Goal: Information Seeking & Learning: Learn about a topic

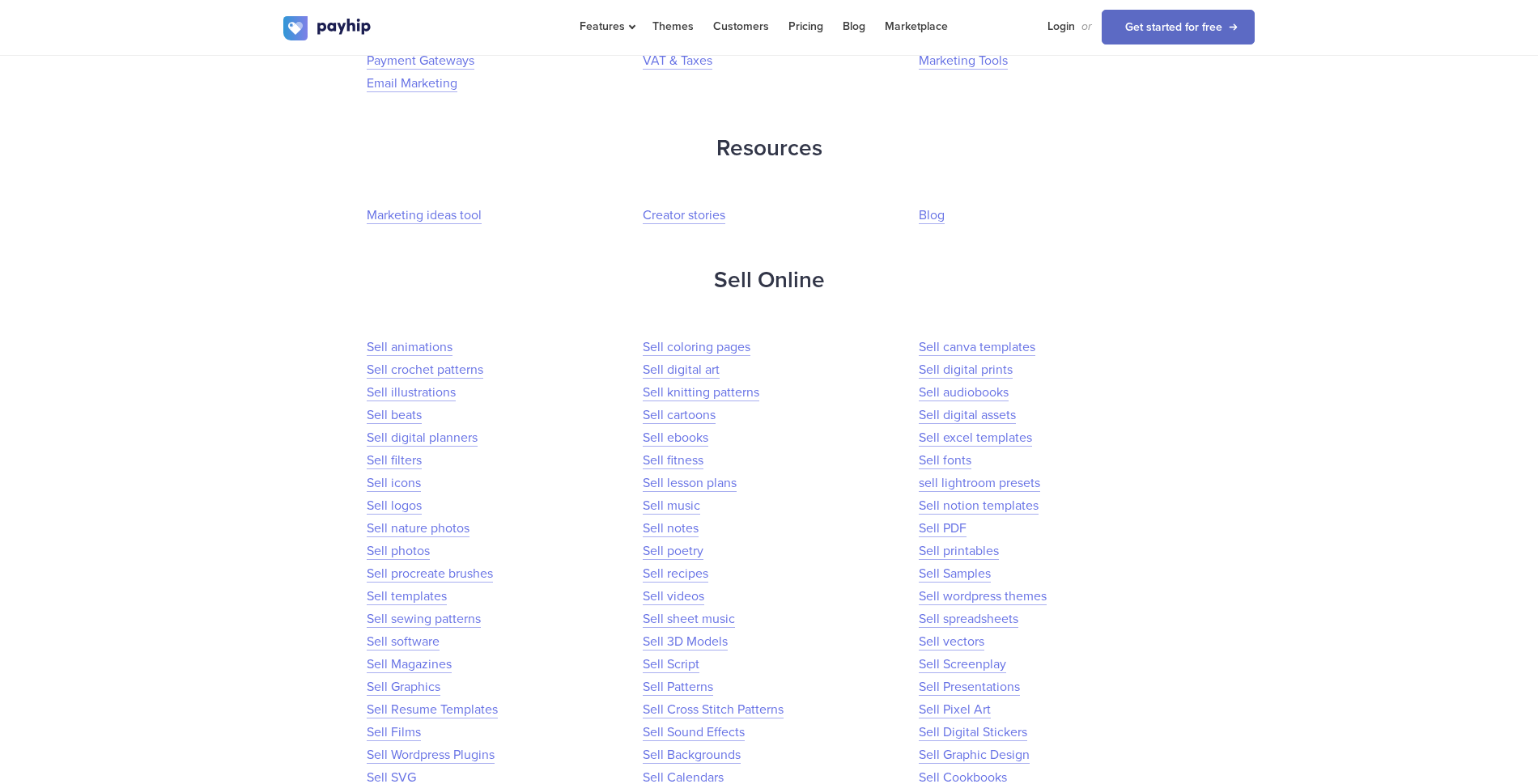
scroll to position [1371, 0]
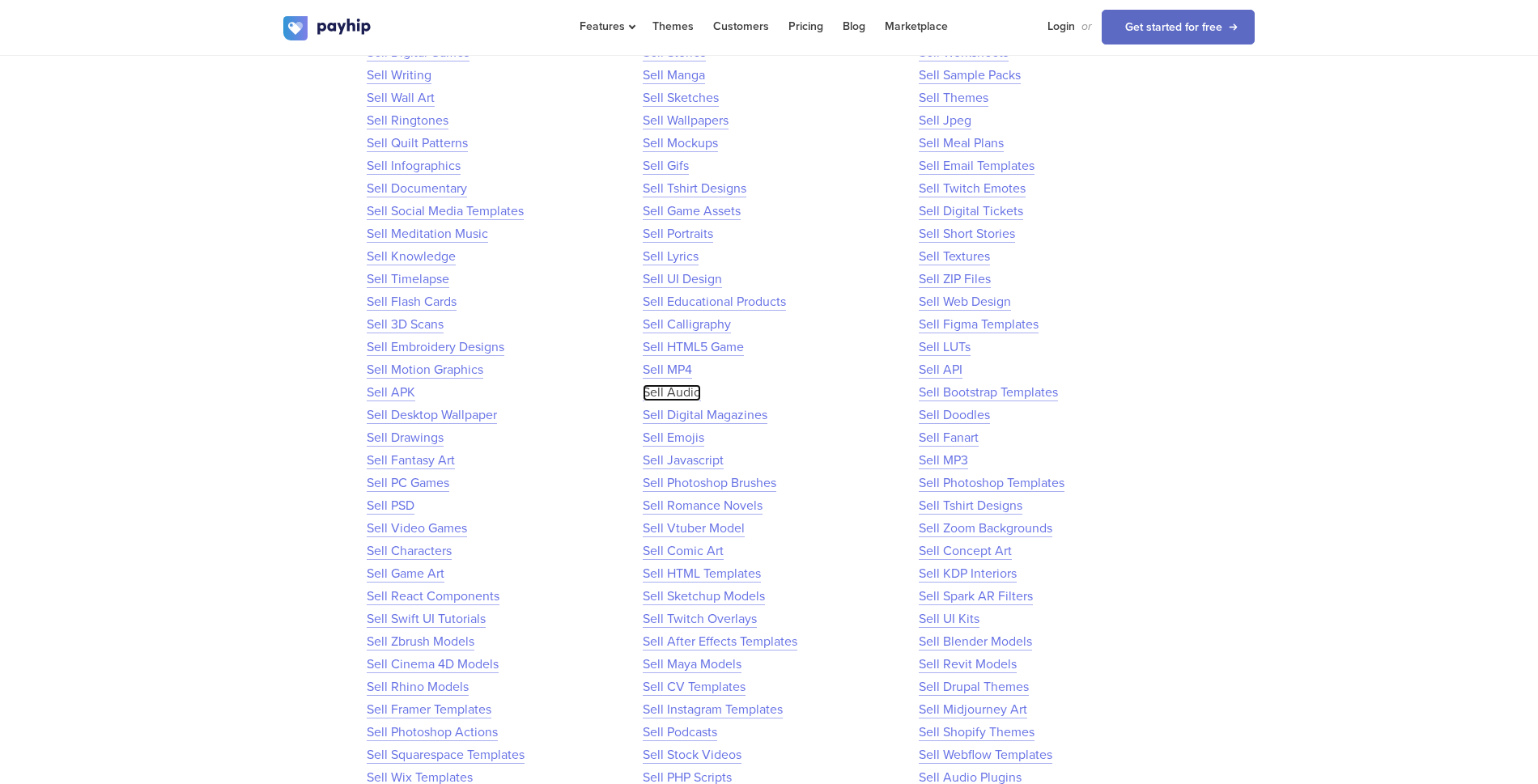
click at [665, 394] on link "Sell Audio" at bounding box center [671, 392] width 58 height 17
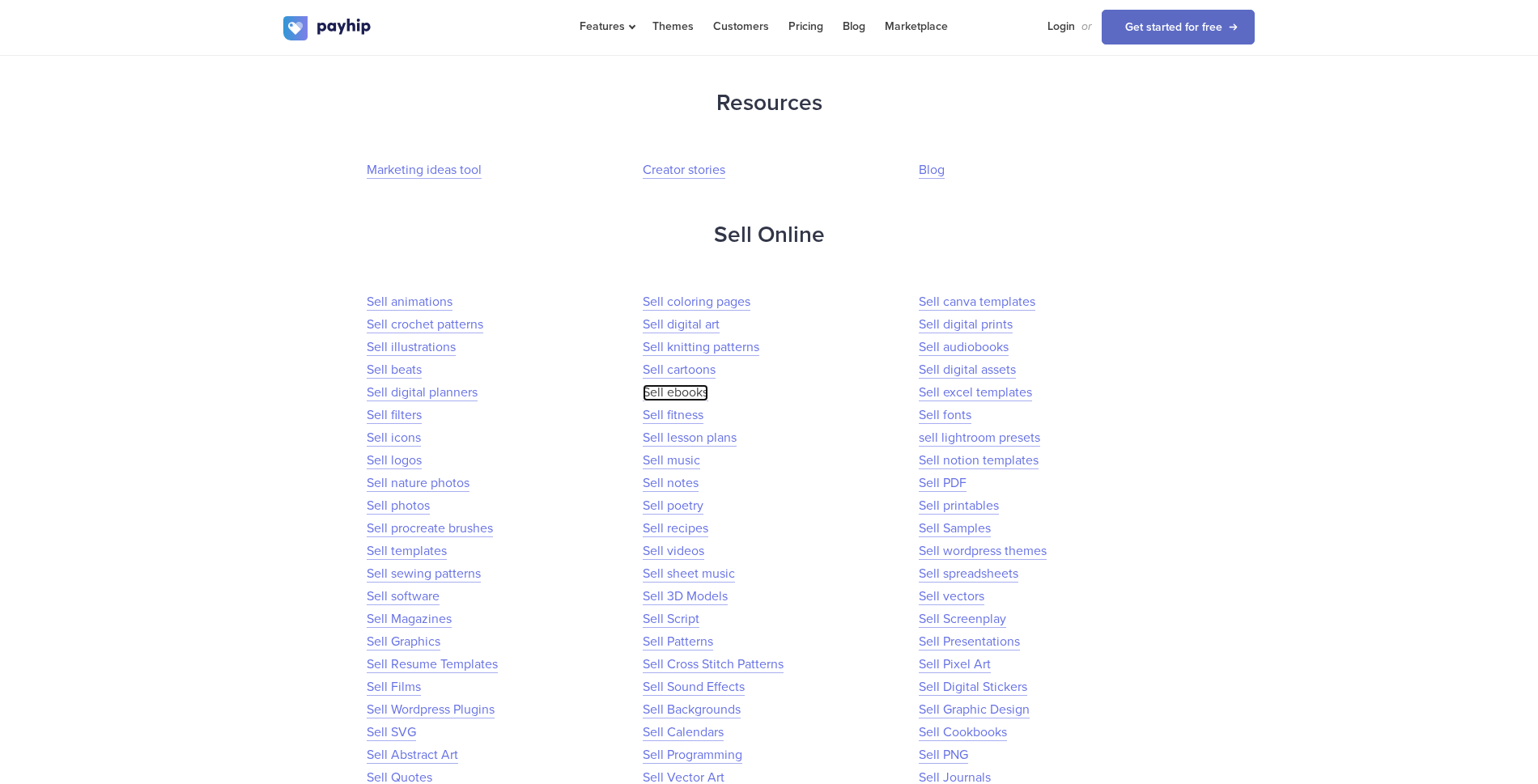
click at [650, 392] on link "Sell ebooks" at bounding box center [675, 392] width 66 height 17
